Goal: Navigation & Orientation: Find specific page/section

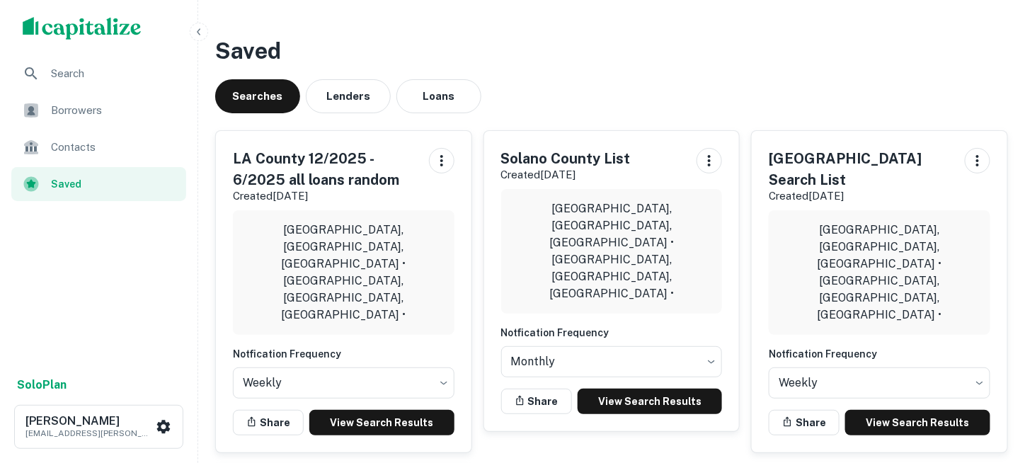
click at [80, 30] on img "scrollable content" at bounding box center [82, 28] width 119 height 23
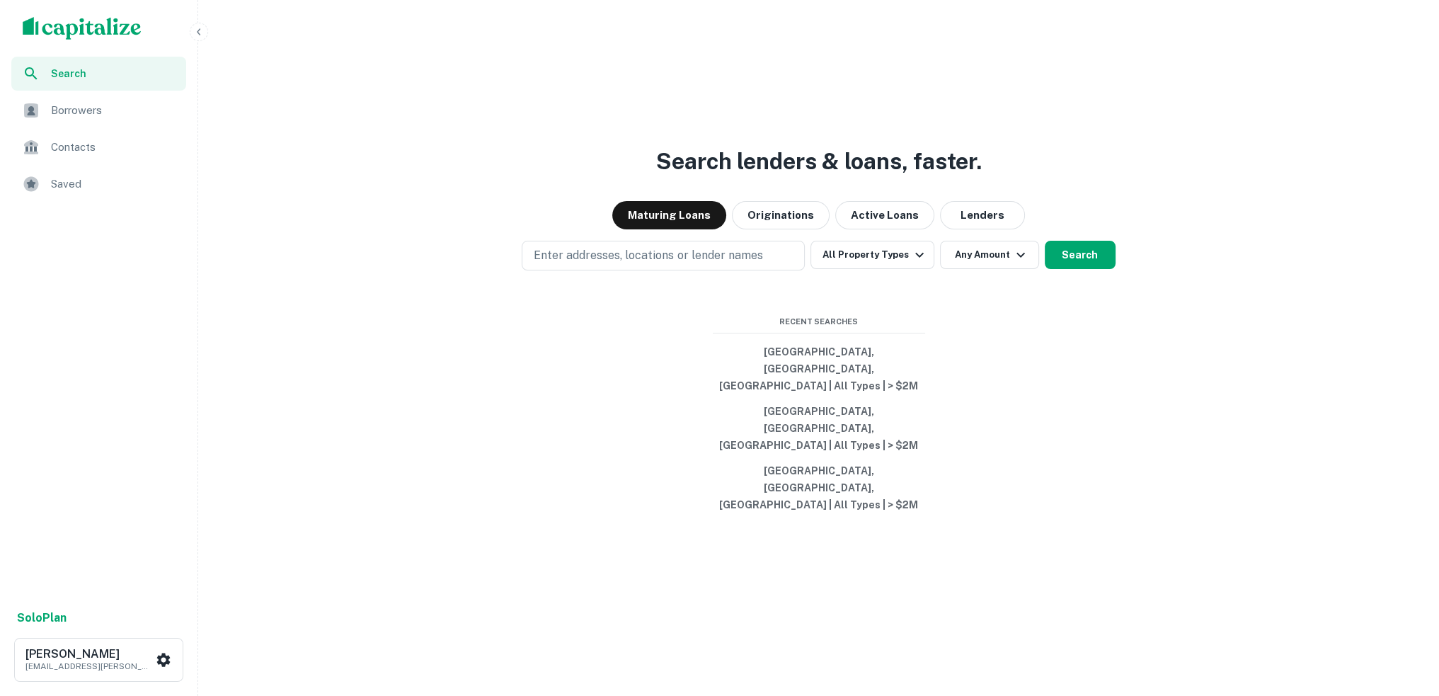
click at [85, 110] on span "Borrowers" at bounding box center [114, 110] width 127 height 17
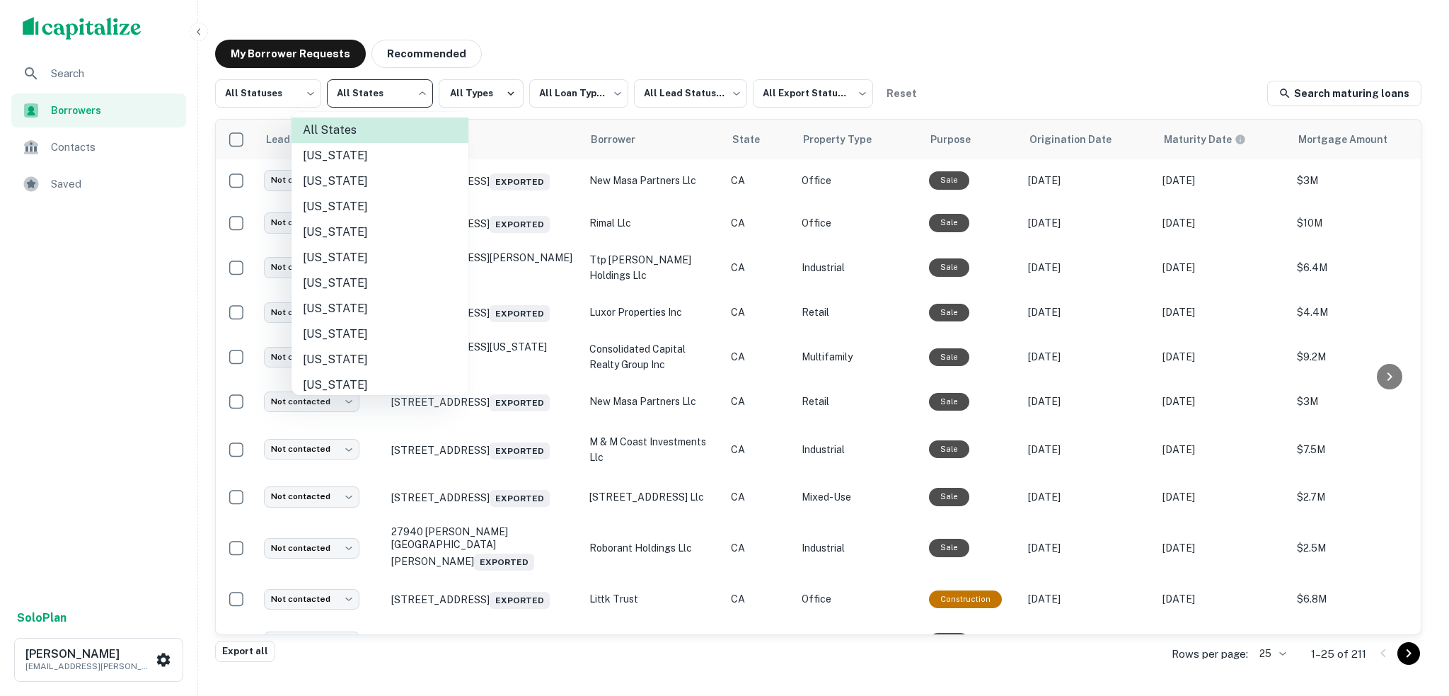
click at [419, 93] on body "**********" at bounding box center [724, 348] width 1449 height 696
click at [776, 45] on div at bounding box center [724, 348] width 1449 height 696
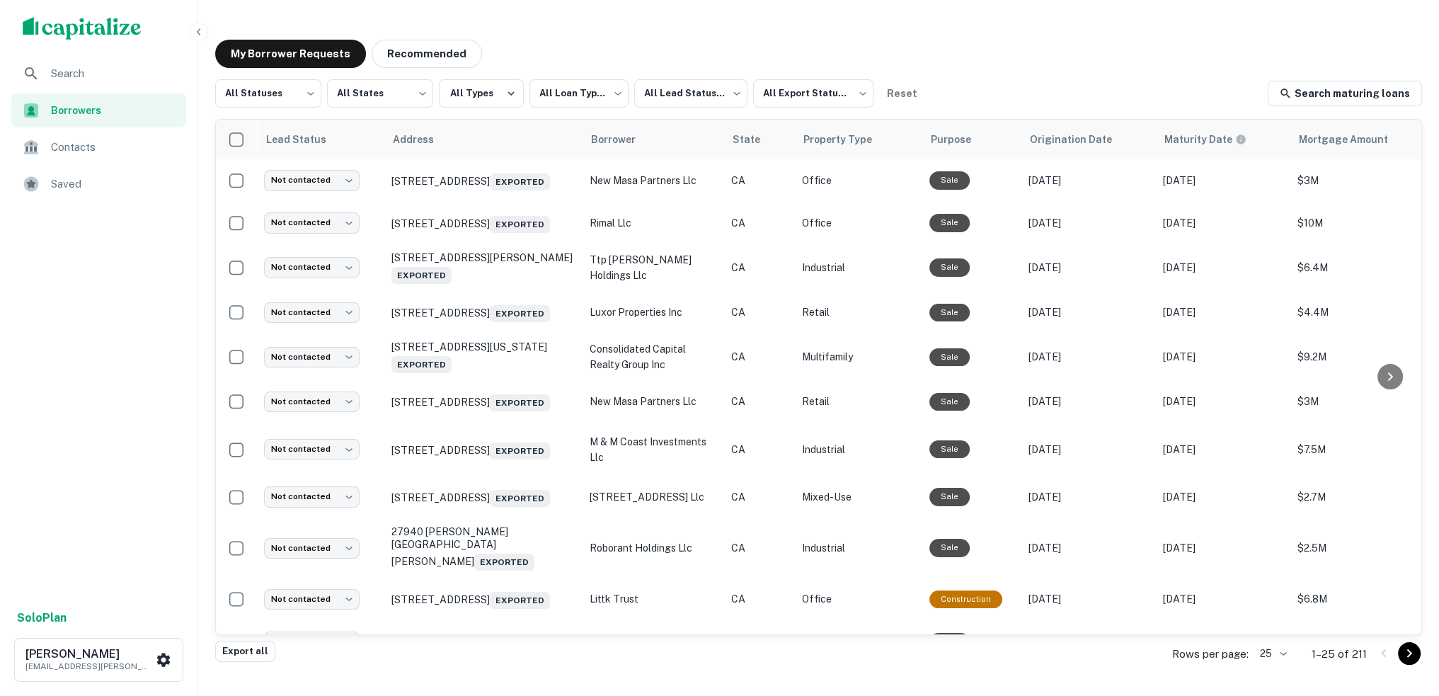
drag, startPoint x: 762, startPoint y: 45, endPoint x: 730, endPoint y: 48, distance: 31.3
drag, startPoint x: 730, startPoint y: 48, endPoint x: 693, endPoint y: 50, distance: 37.5
drag, startPoint x: 693, startPoint y: 50, endPoint x: 658, endPoint y: 50, distance: 34.7
click at [658, 50] on div "My Borrower Requests Recommended" at bounding box center [818, 54] width 1207 height 28
